Goal: Transaction & Acquisition: Download file/media

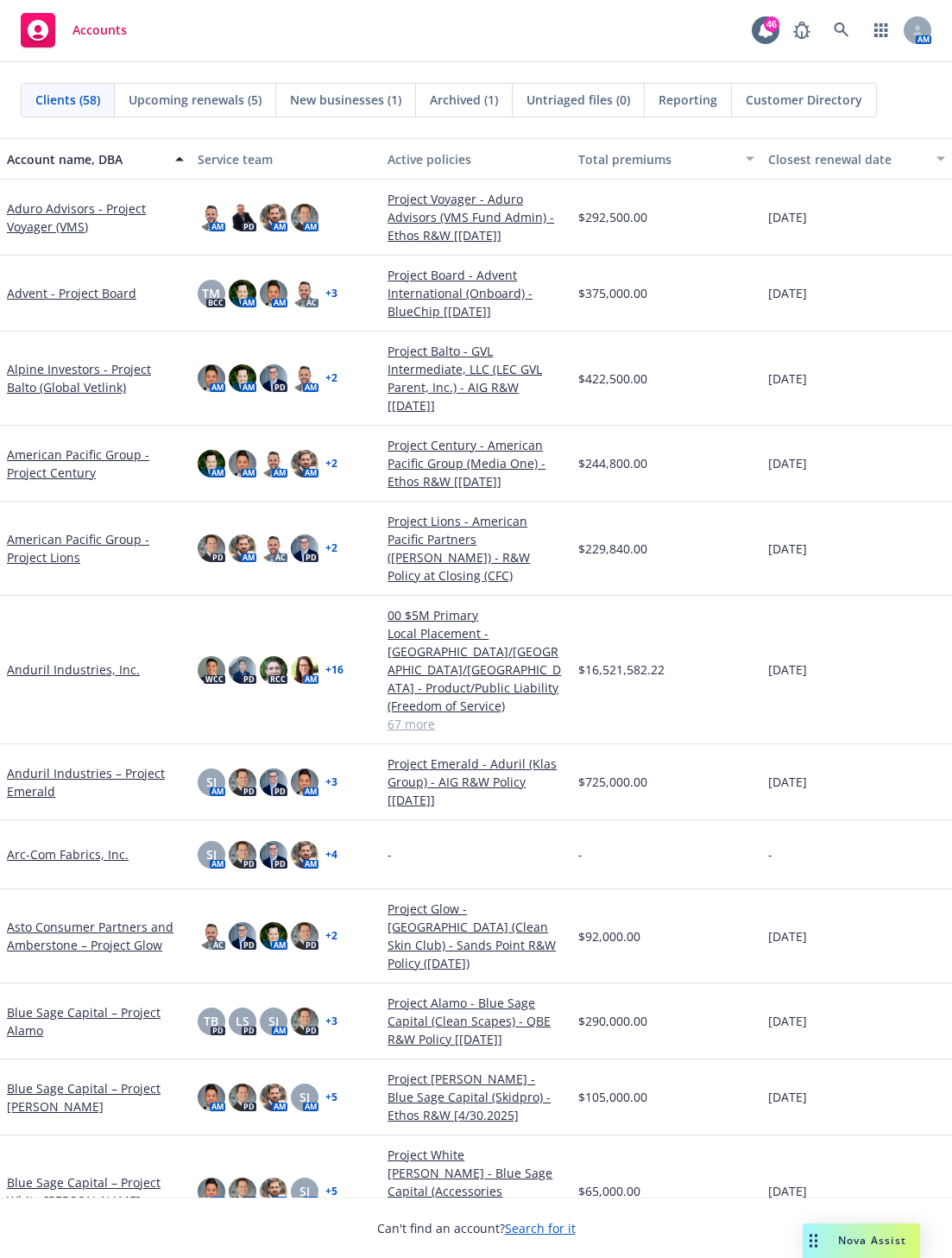
click at [856, 1245] on span "Nova Assist" at bounding box center [872, 1240] width 68 height 15
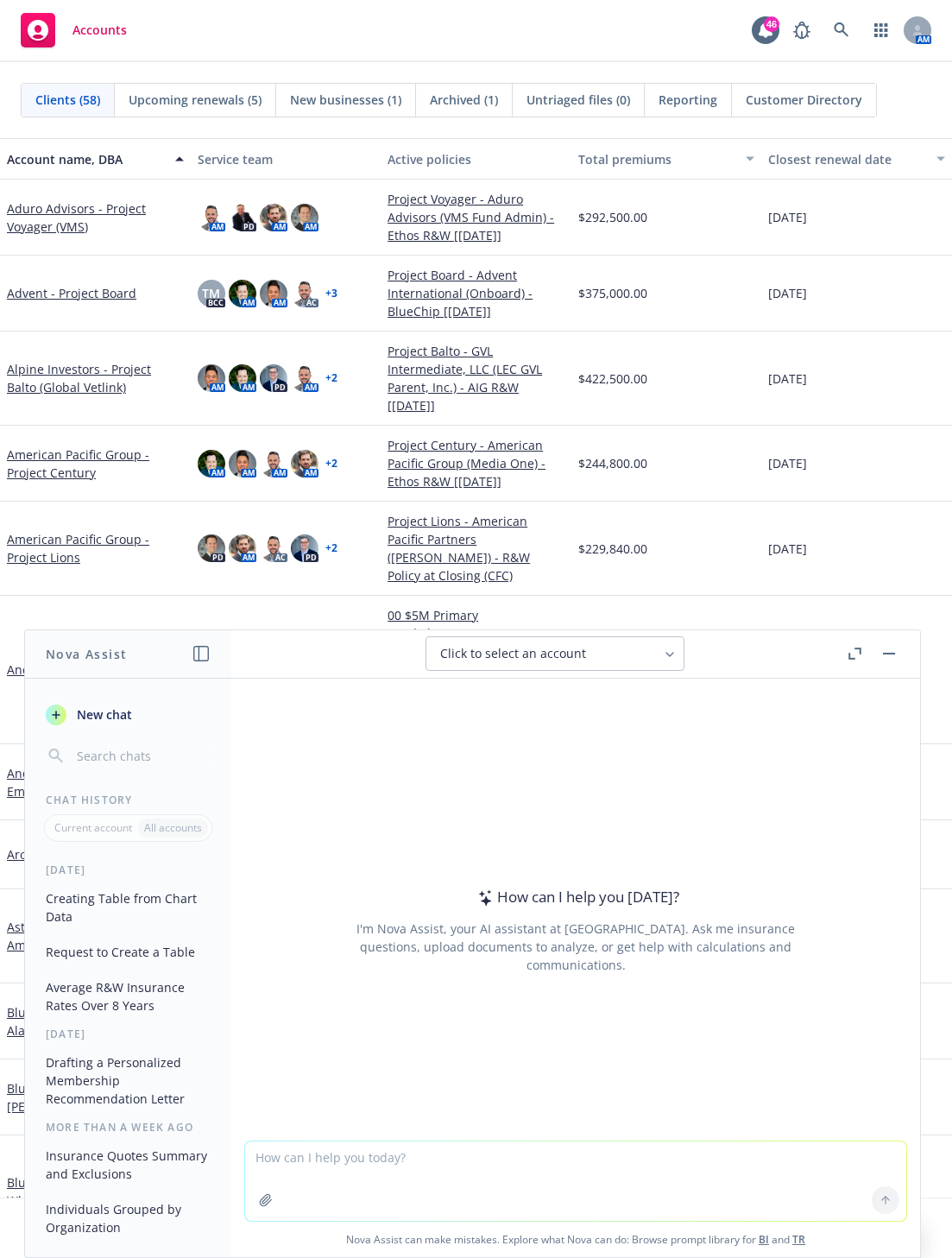
click at [320, 1157] on textarea at bounding box center [576, 1181] width 661 height 79
type textarea "R"
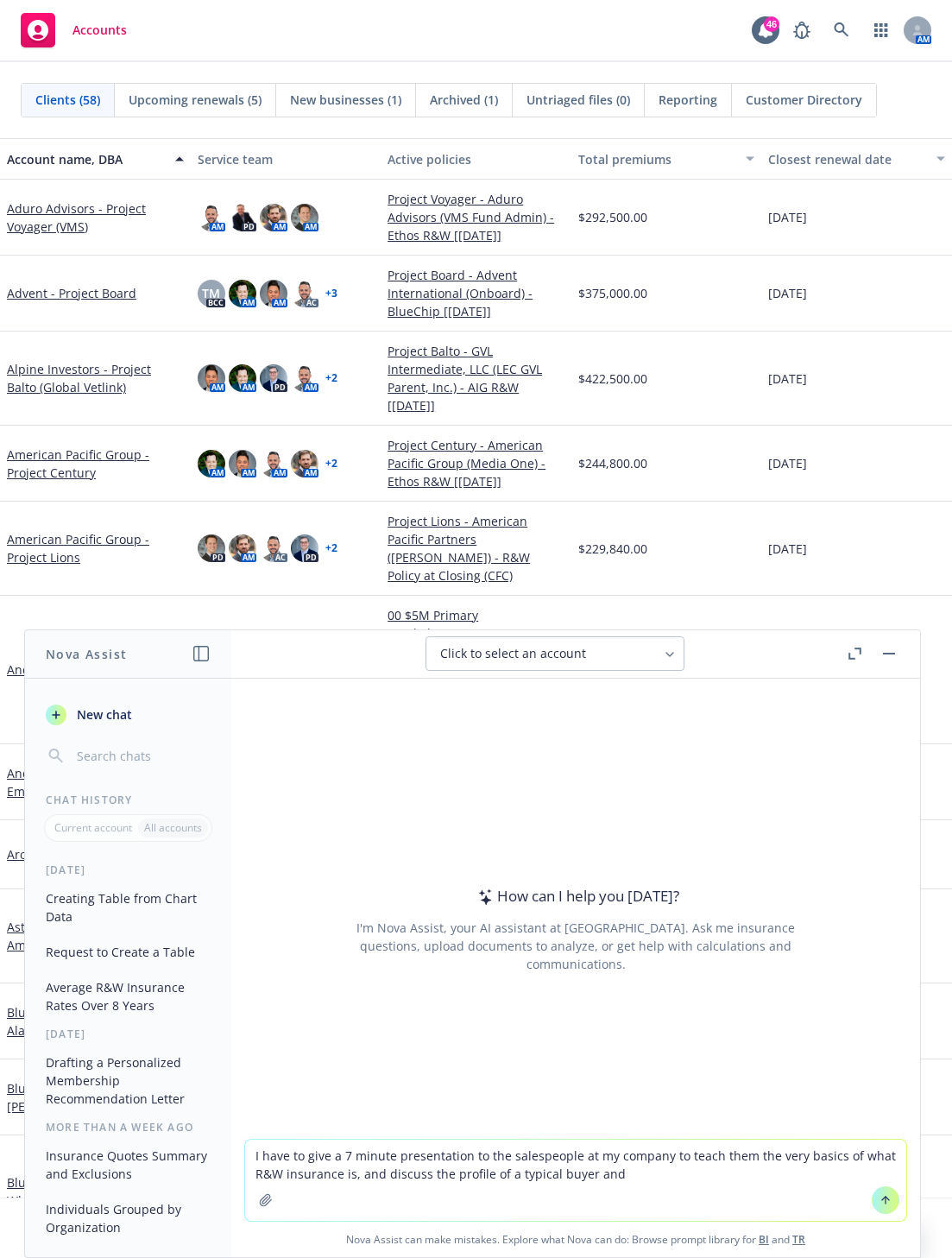
click at [561, 1172] on textarea "I have to give a 7 minute presentation to the salespeople at my company to teac…" at bounding box center [576, 1180] width 661 height 81
drag, startPoint x: 561, startPoint y: 1173, endPoint x: 616, endPoint y: 1182, distance: 55.7
click at [616, 1182] on textarea "I have to give a 7 minute presentation to the salespeople at my company to teac…" at bounding box center [576, 1180] width 661 height 81
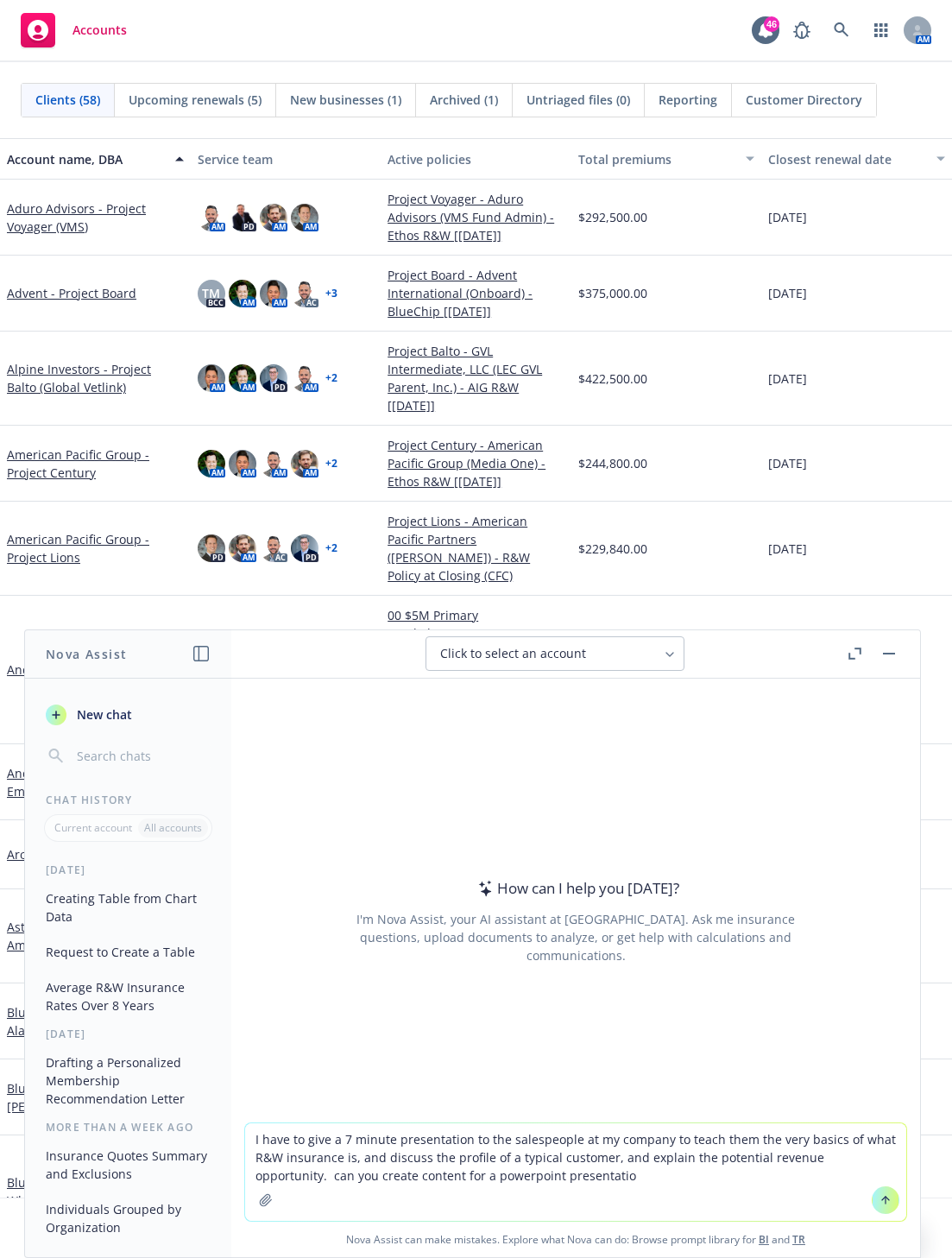
type textarea "I have to give a 7 minute presentation to the salespeople at my company to teac…"
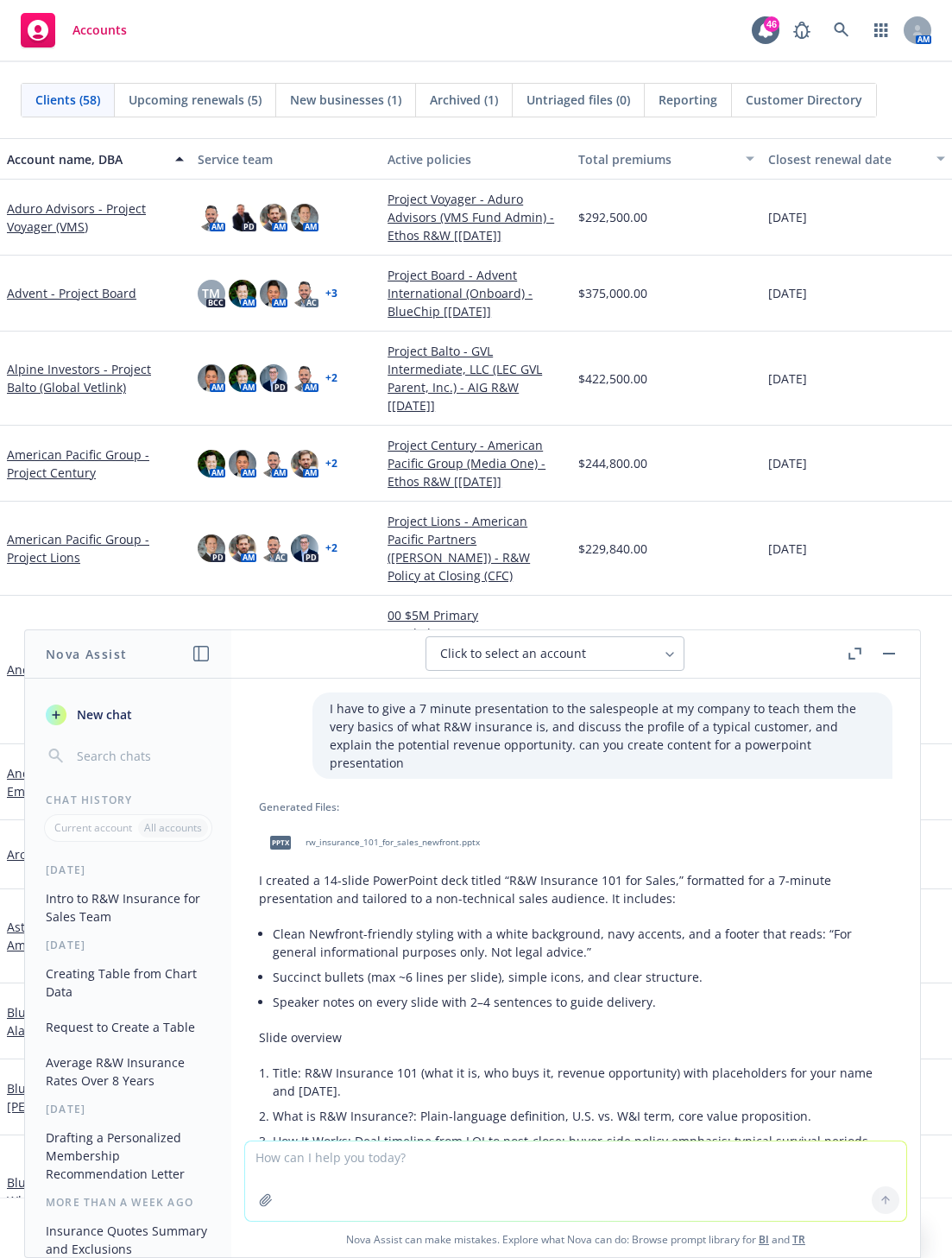
click at [367, 837] on span "rw_insurance_101_for_sales_newfront.pptx" at bounding box center [392, 842] width 174 height 11
click at [367, 827] on div "pptx rw_insurance_101_for_sales_newfront.pptx" at bounding box center [576, 842] width 633 height 43
